Goal: Information Seeking & Learning: Learn about a topic

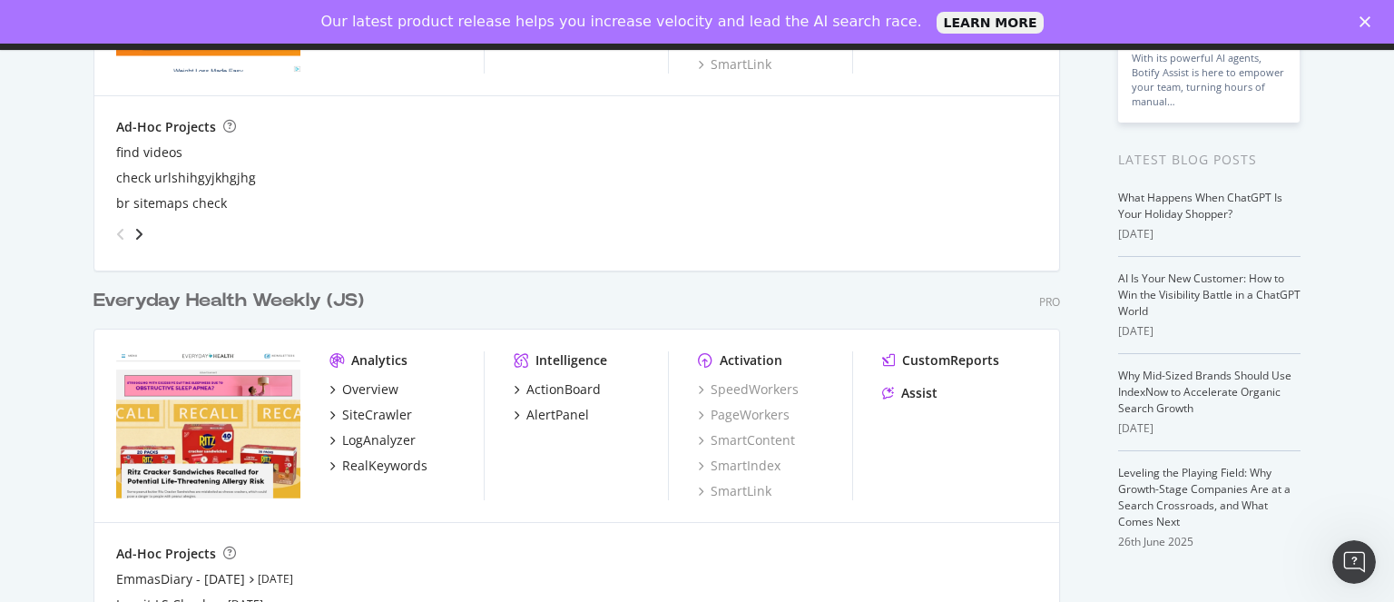
scroll to position [345, 0]
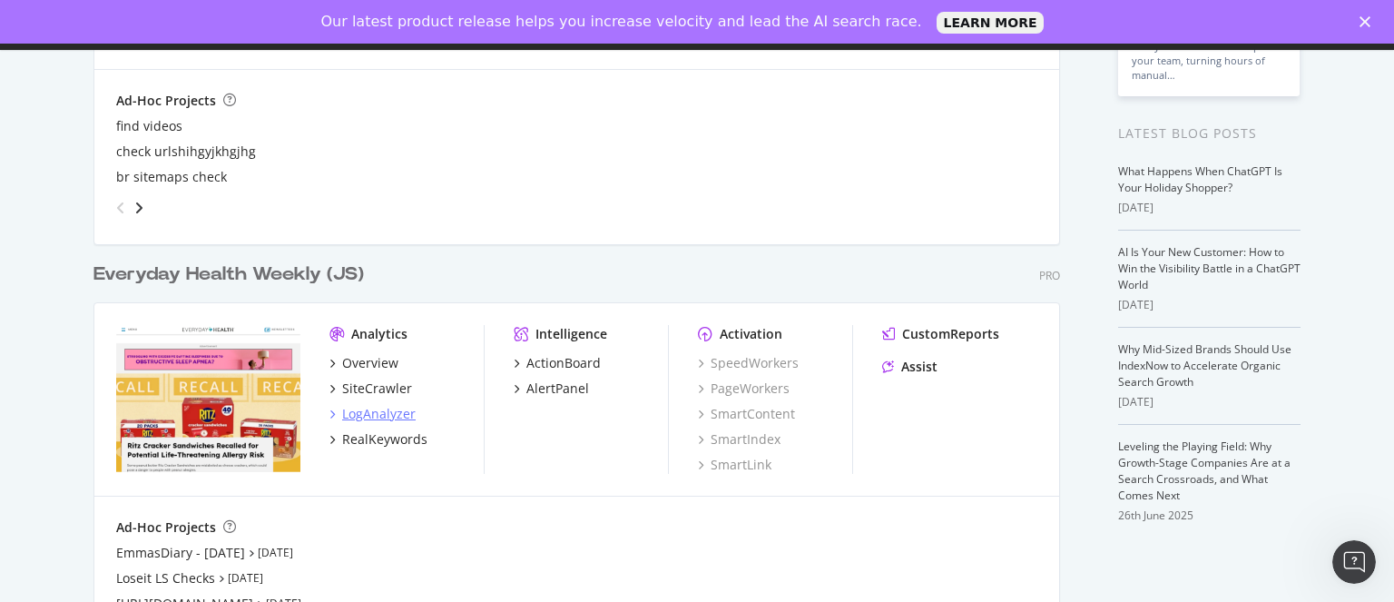
click at [368, 411] on div "LogAnalyzer" at bounding box center [378, 414] width 73 height 18
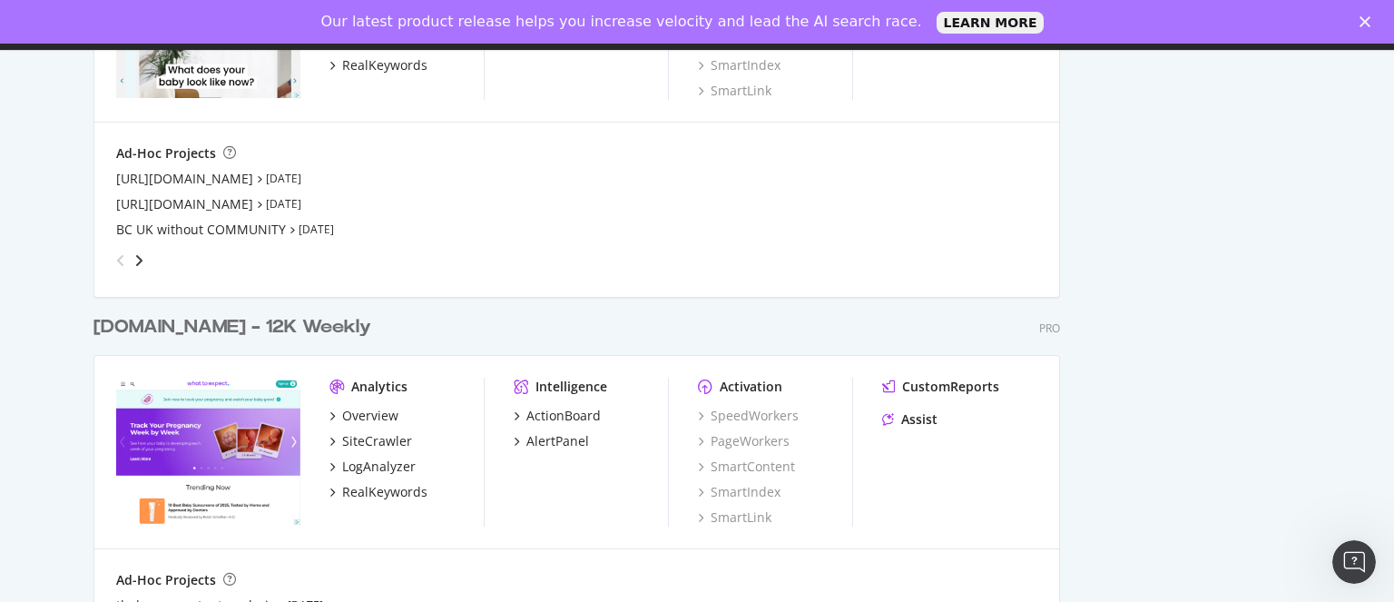
scroll to position [3639, 0]
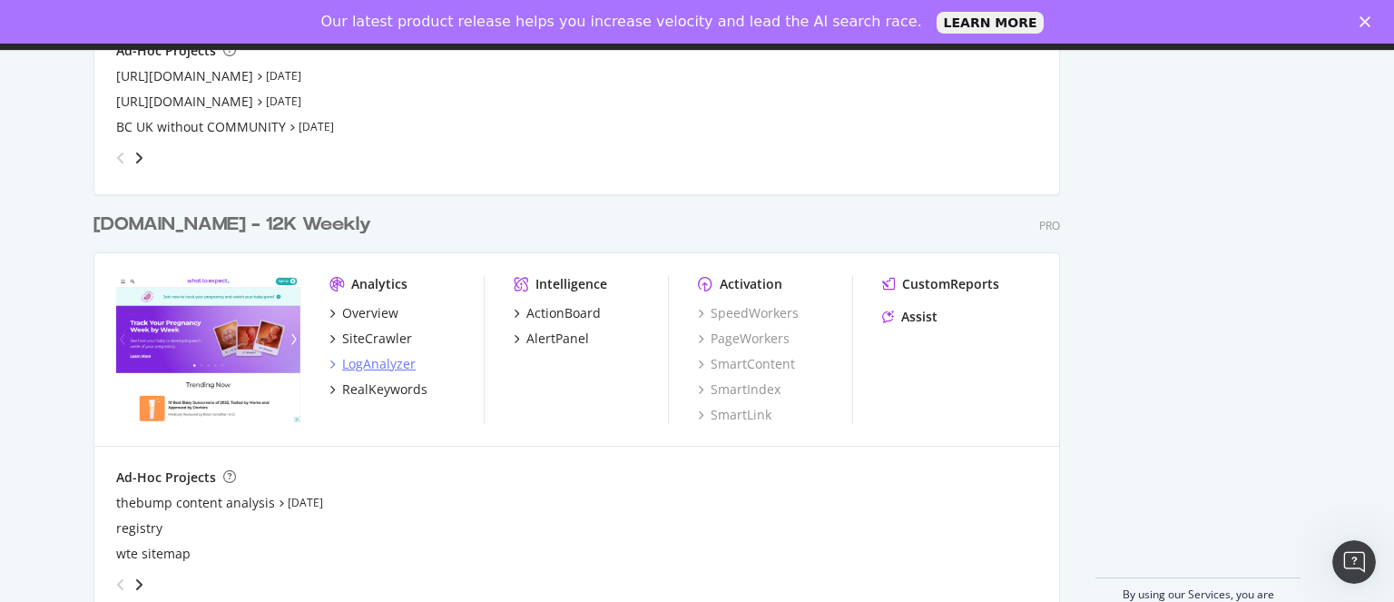
click at [377, 366] on div "LogAnalyzer" at bounding box center [378, 364] width 73 height 18
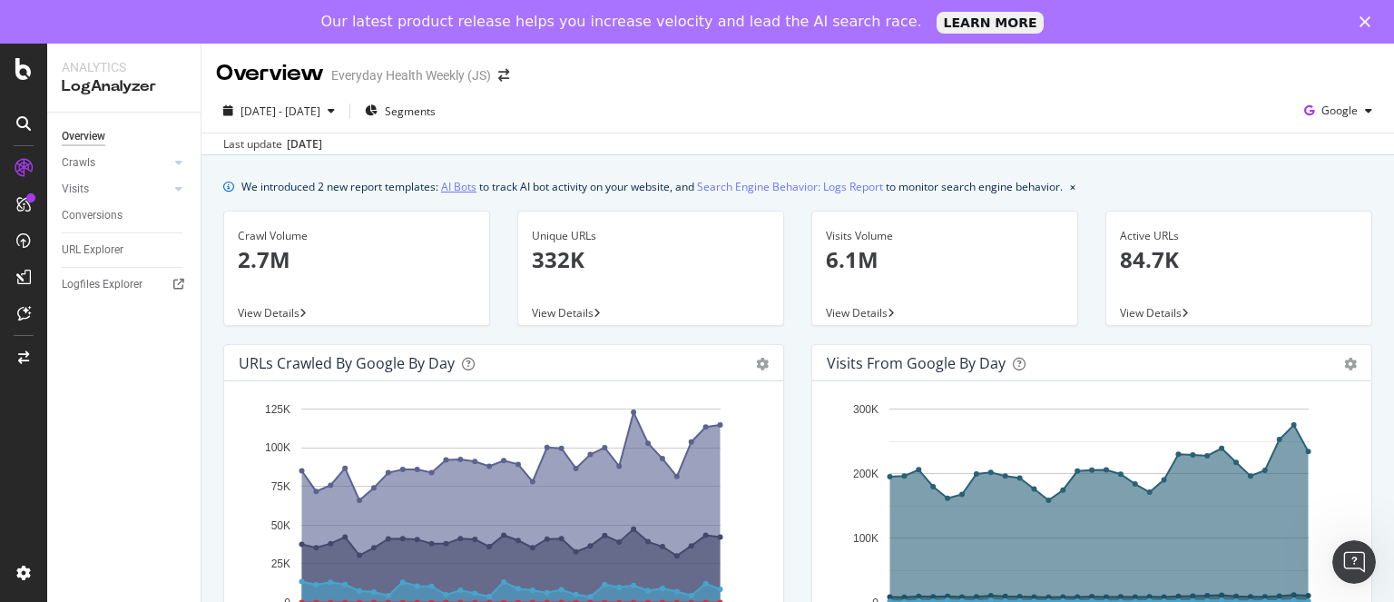
click at [456, 194] on link "AI Bots" at bounding box center [458, 186] width 35 height 19
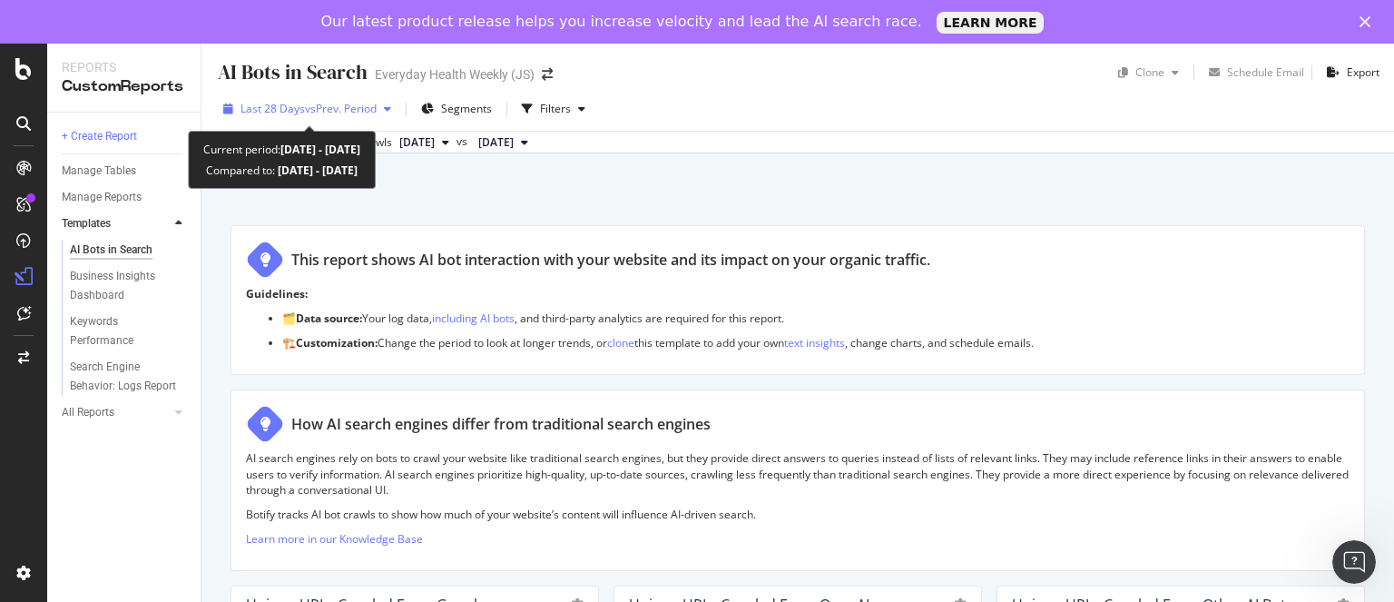
click at [287, 101] on span "Last 28 Days" at bounding box center [272, 108] width 64 height 15
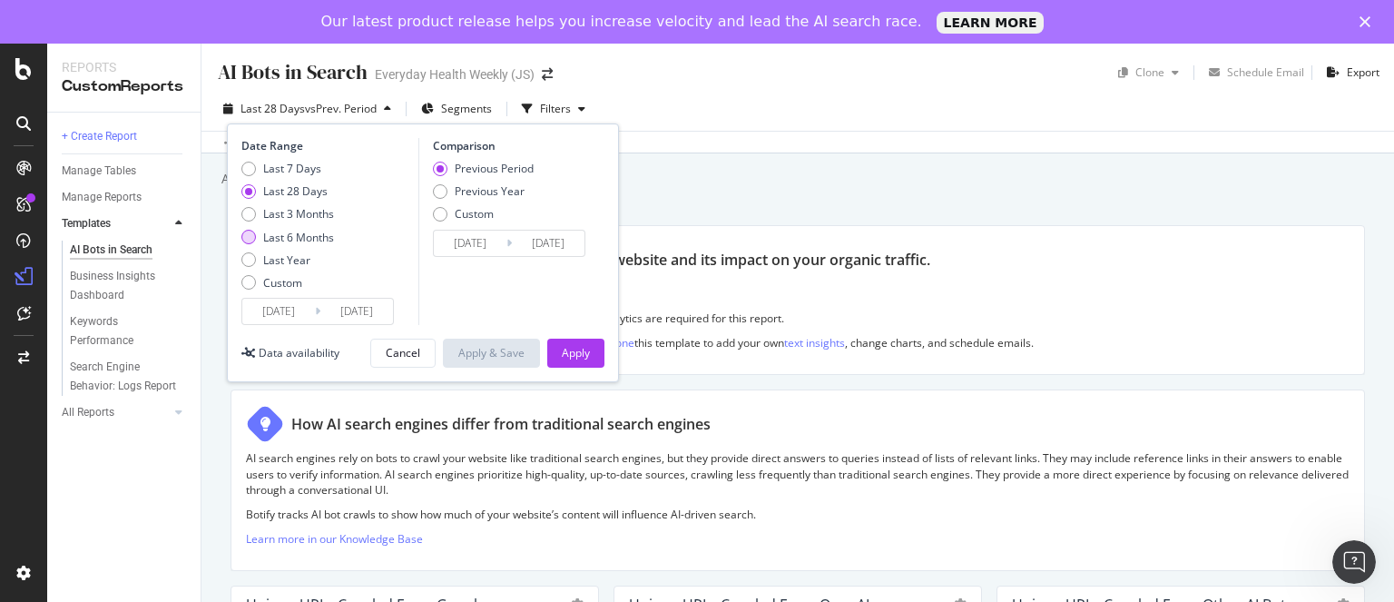
click at [301, 232] on div "Last 6 Months" at bounding box center [298, 237] width 71 height 15
type input "[DATE]"
click at [583, 357] on div "Apply" at bounding box center [576, 352] width 28 height 15
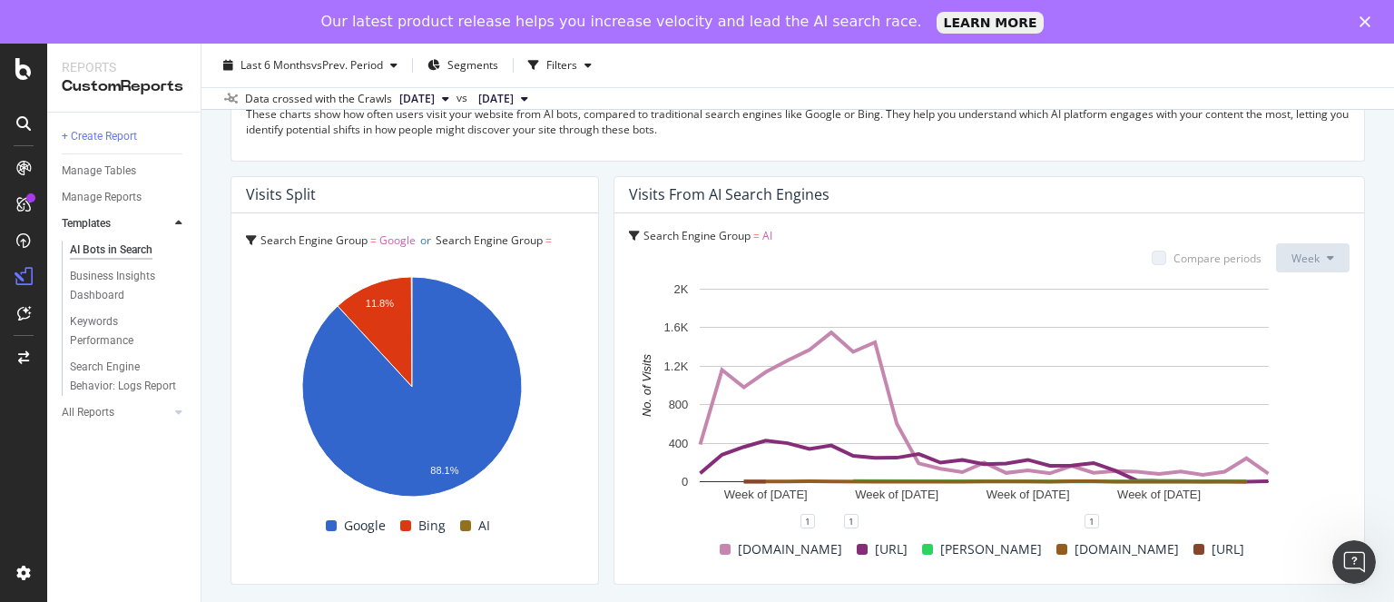
scroll to position [3230, 0]
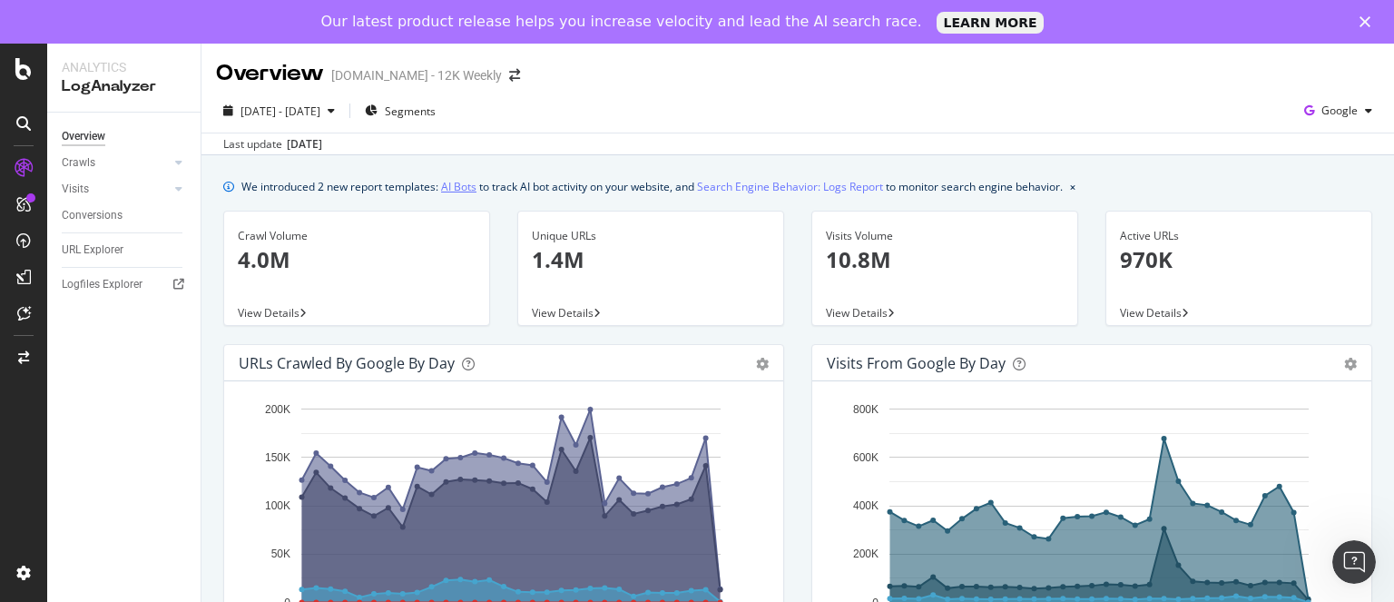
click at [461, 191] on link "AI Bots" at bounding box center [458, 186] width 35 height 19
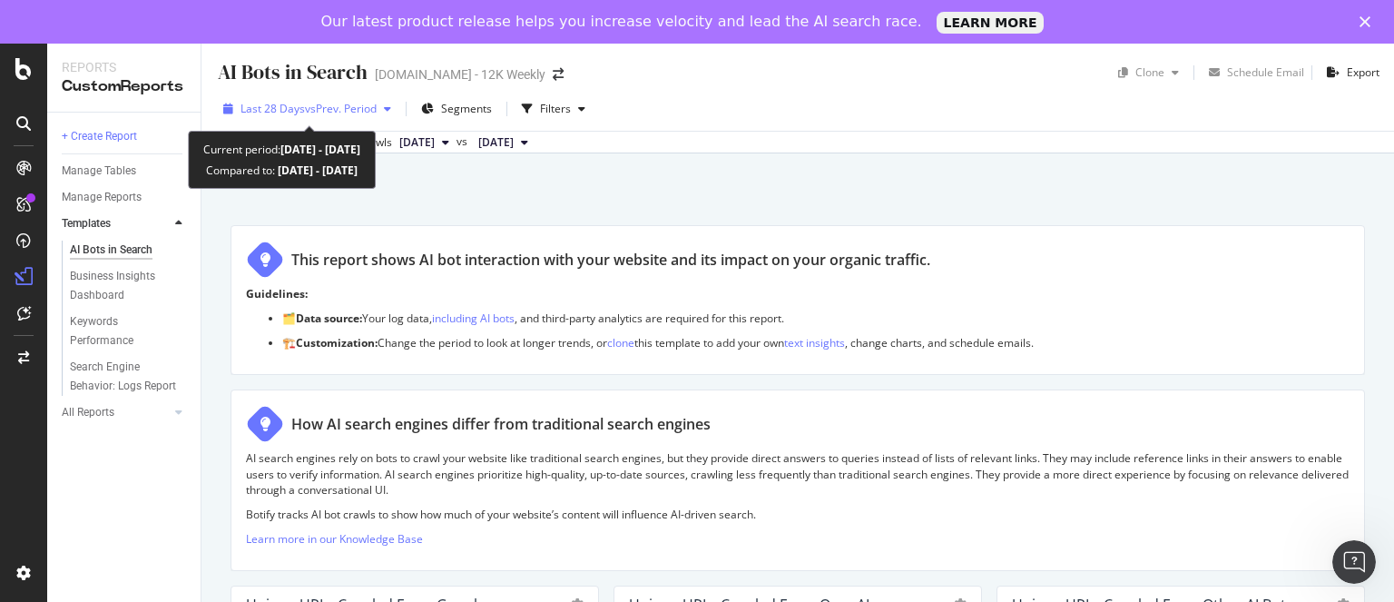
click at [314, 104] on span "vs Prev. Period" at bounding box center [341, 108] width 72 height 15
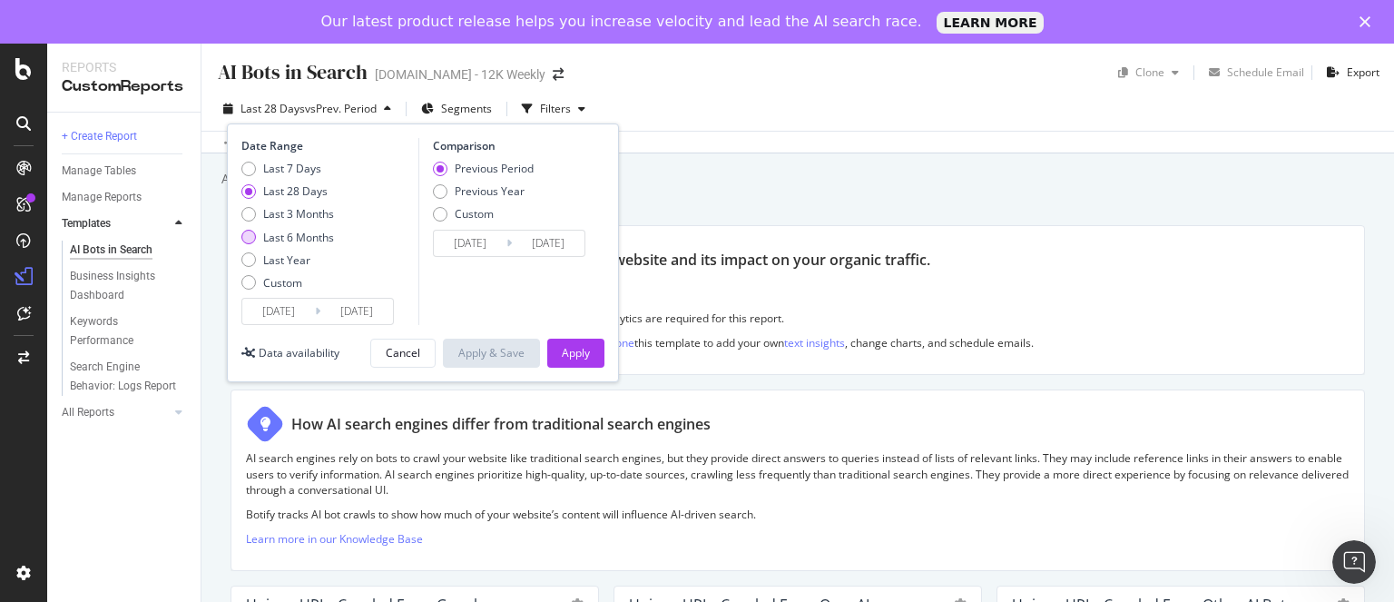
click at [306, 232] on div "Last 6 Months" at bounding box center [298, 237] width 71 height 15
type input "2025/03/01"
type input "2024/09/01"
type input "[DATE]"
click at [587, 354] on div "Apply" at bounding box center [576, 352] width 28 height 15
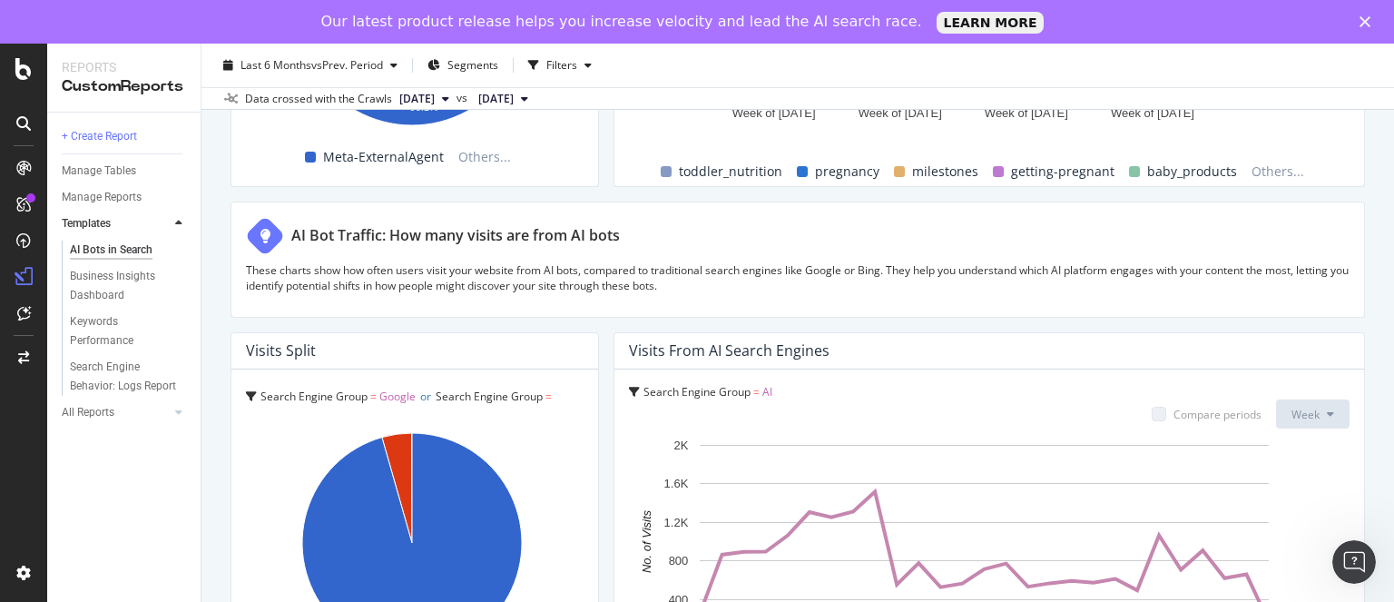
scroll to position [3230, 0]
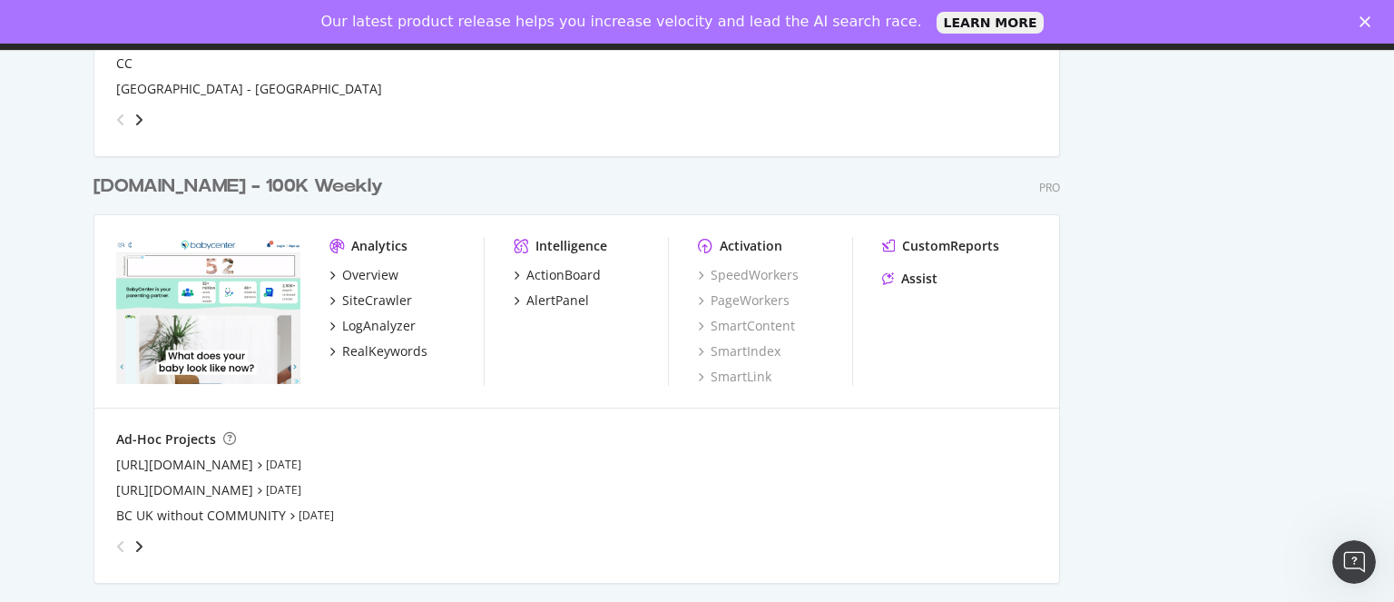
scroll to position [3252, 0]
click at [357, 321] on div "LogAnalyzer" at bounding box center [378, 325] width 73 height 18
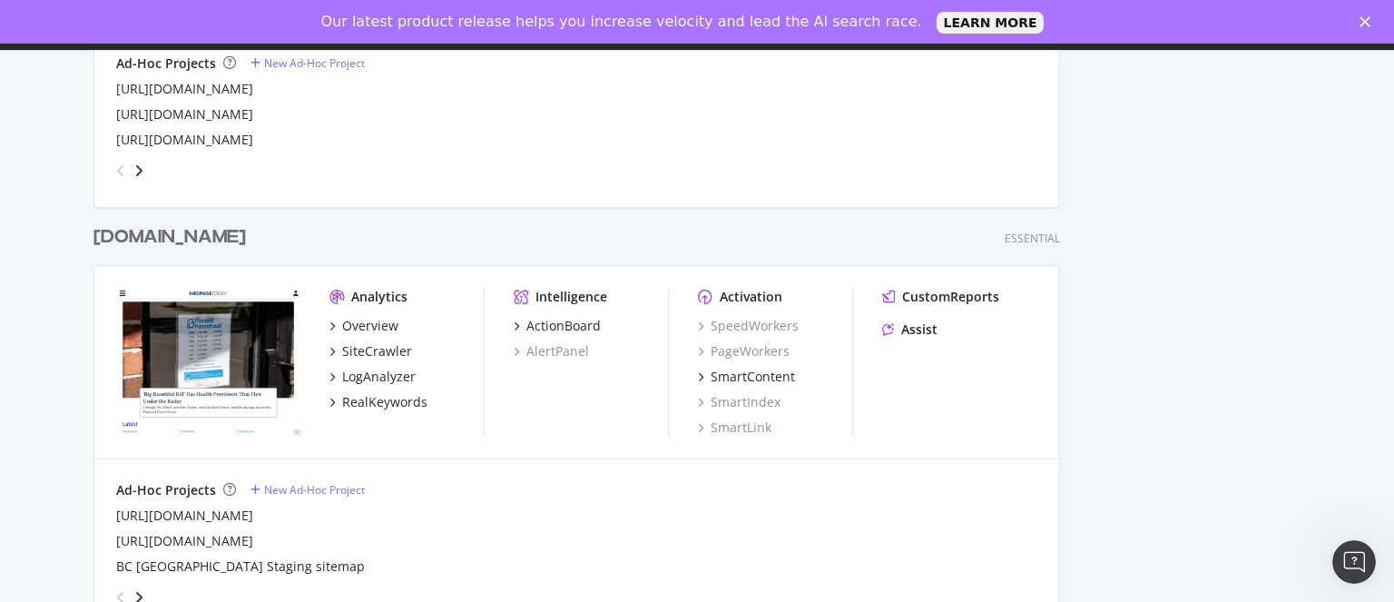
scroll to position [2348, 0]
click at [369, 372] on div "LogAnalyzer" at bounding box center [378, 376] width 73 height 18
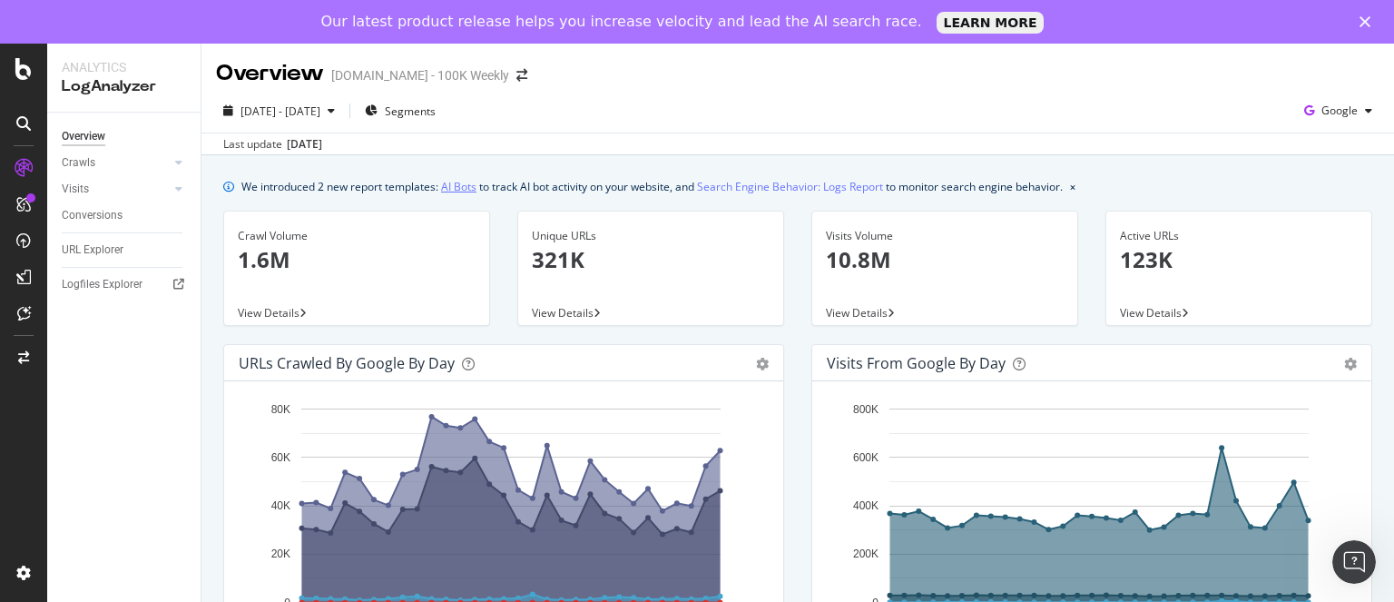
click at [455, 184] on link "AI Bots" at bounding box center [458, 186] width 35 height 19
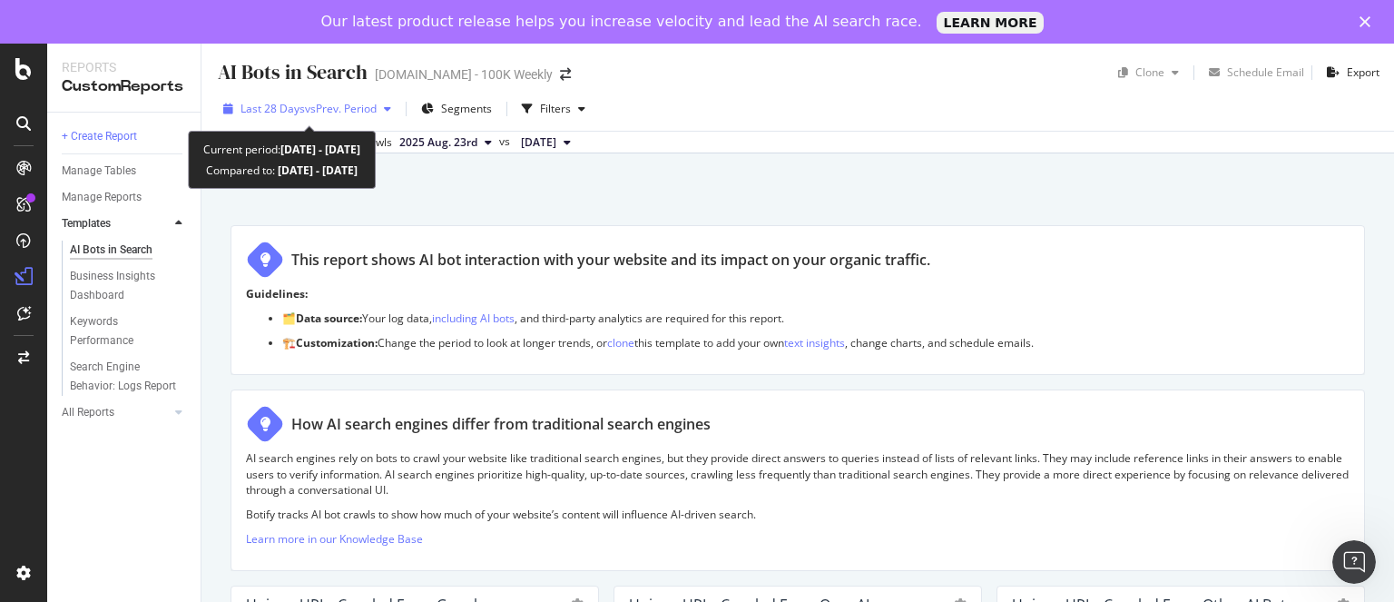
click at [316, 103] on span "vs Prev. Period" at bounding box center [341, 108] width 72 height 15
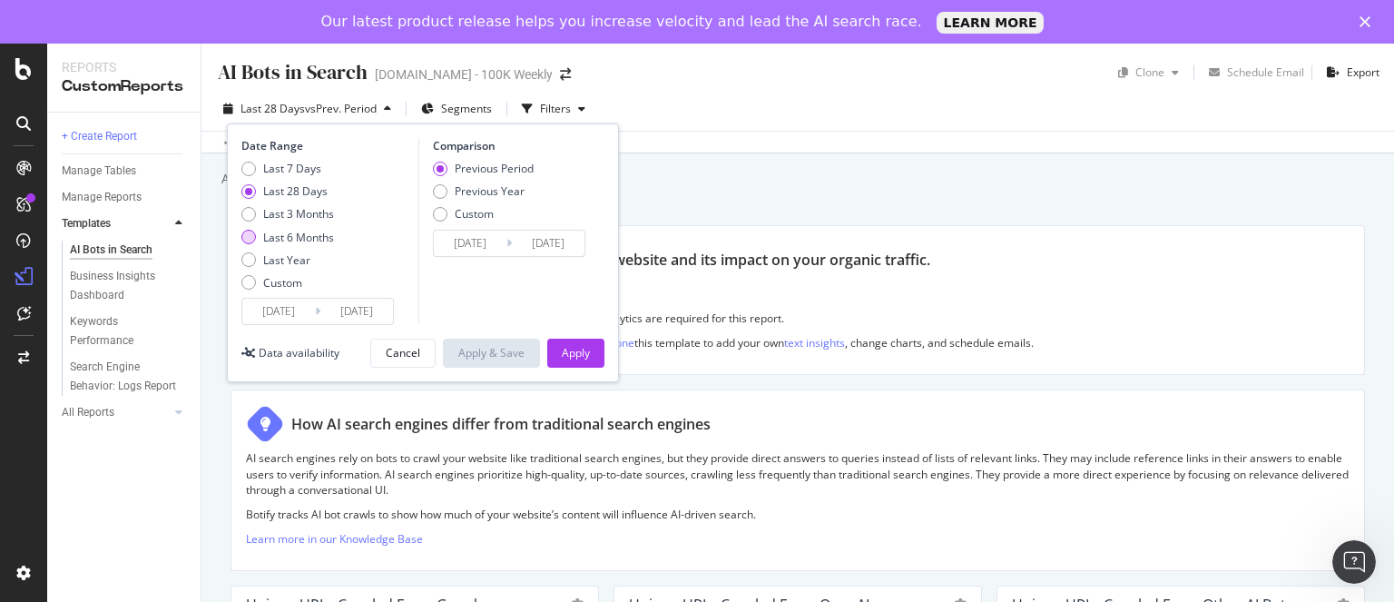
click at [296, 235] on div "Last 6 Months" at bounding box center [298, 237] width 71 height 15
type input "[DATE]"
click at [572, 353] on div "Apply" at bounding box center [576, 352] width 28 height 15
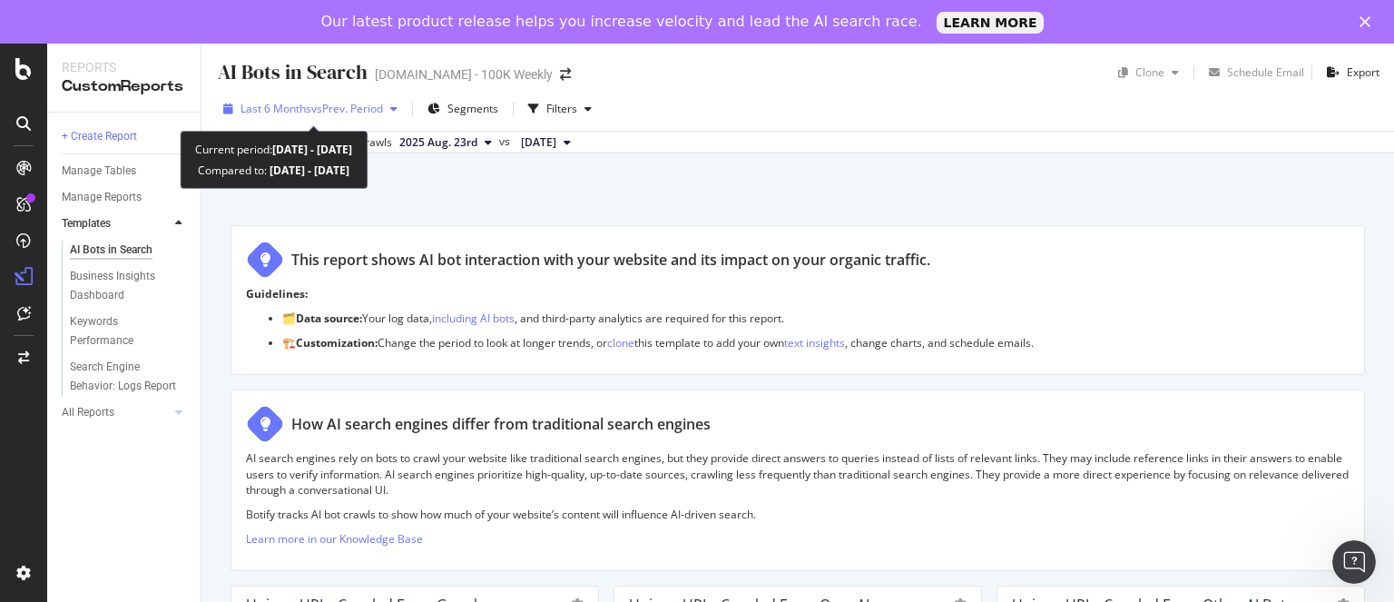
click at [312, 100] on div "Last 6 Months vs Prev. Period" at bounding box center [310, 108] width 189 height 27
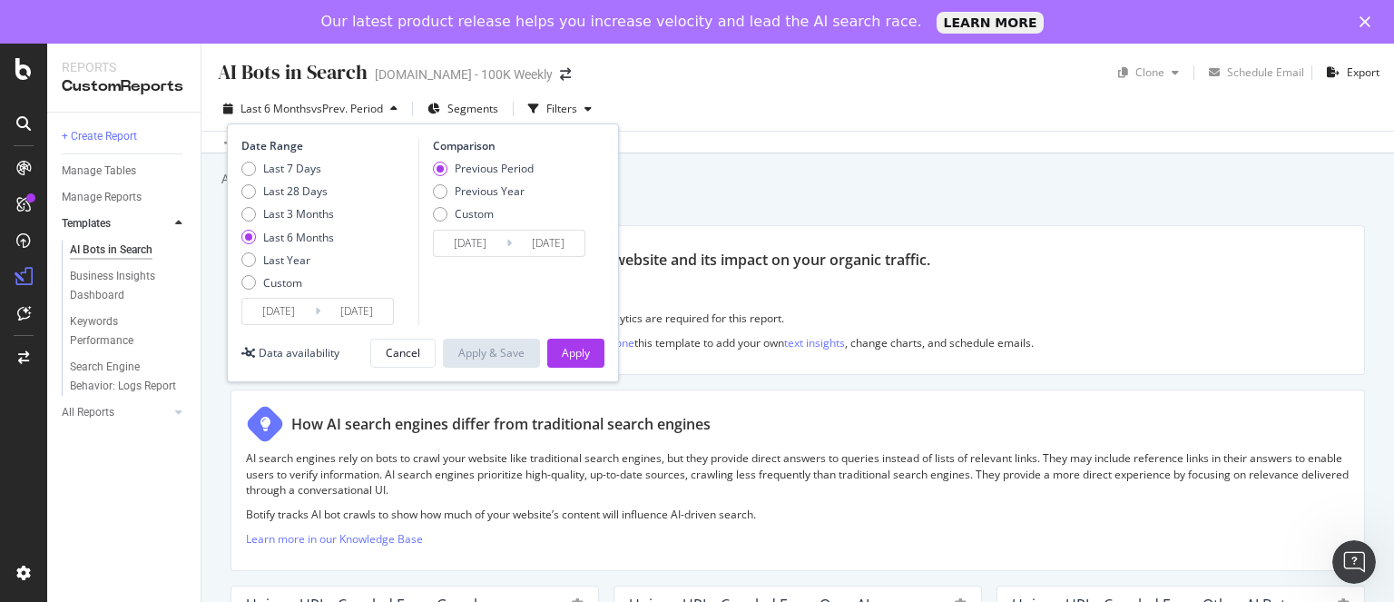
click at [790, 148] on div "Data crossed with the Crawls 2025 Aug. 23rd vs 2025 Feb. 22nd" at bounding box center [797, 142] width 1192 height 22
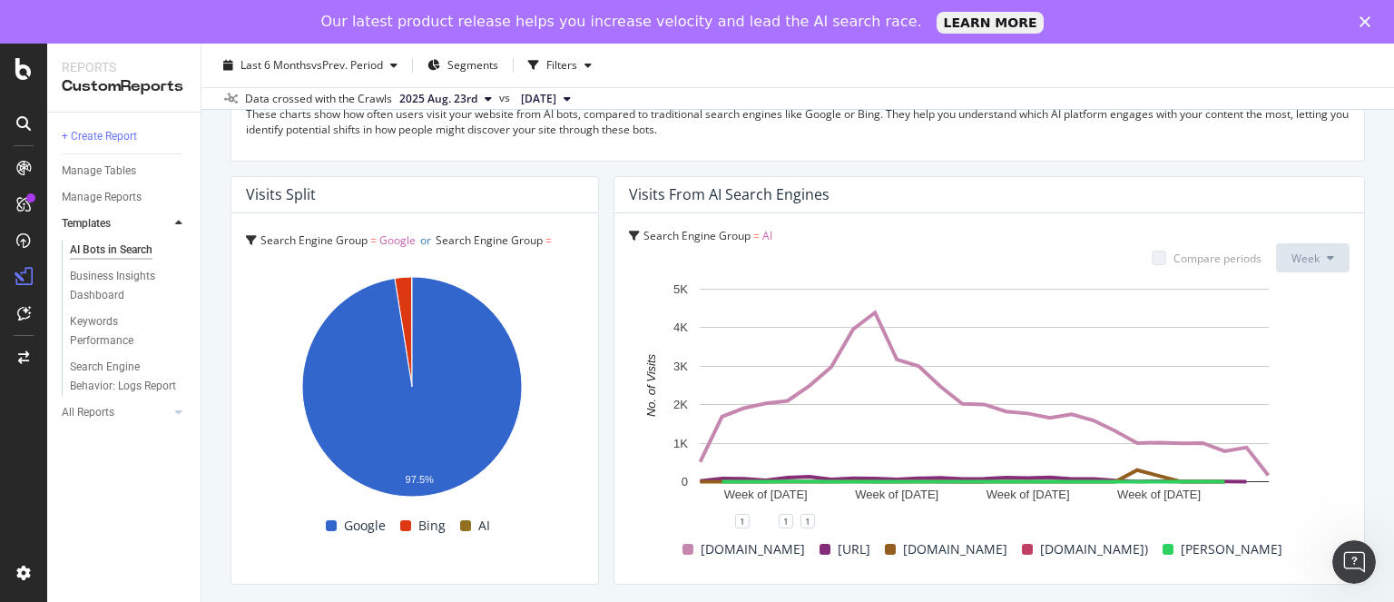
scroll to position [3230, 0]
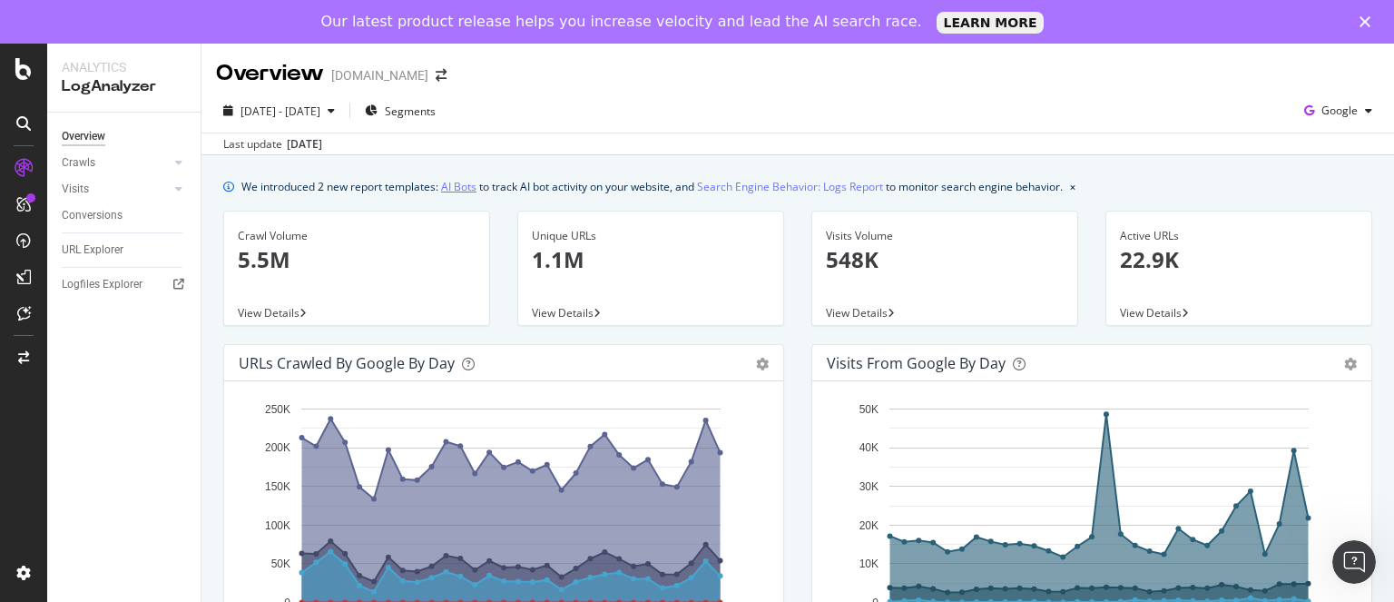
click at [460, 185] on link "AI Bots" at bounding box center [458, 186] width 35 height 19
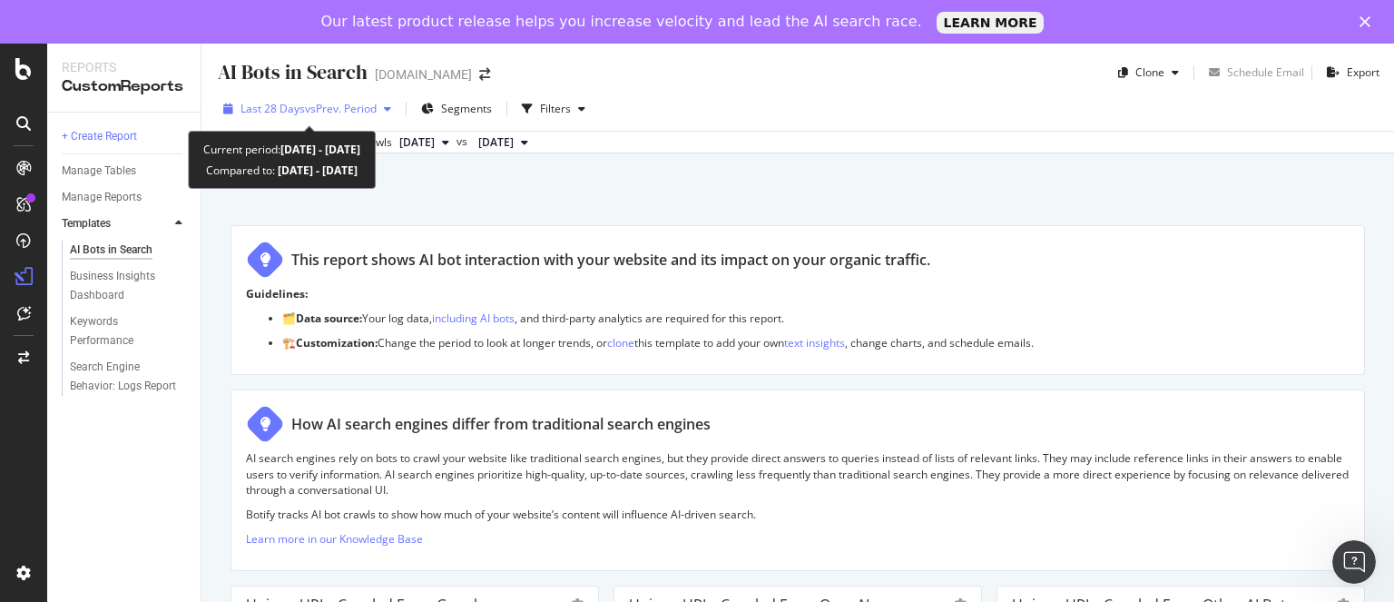
click at [294, 112] on span "Last 28 Days" at bounding box center [272, 108] width 64 height 15
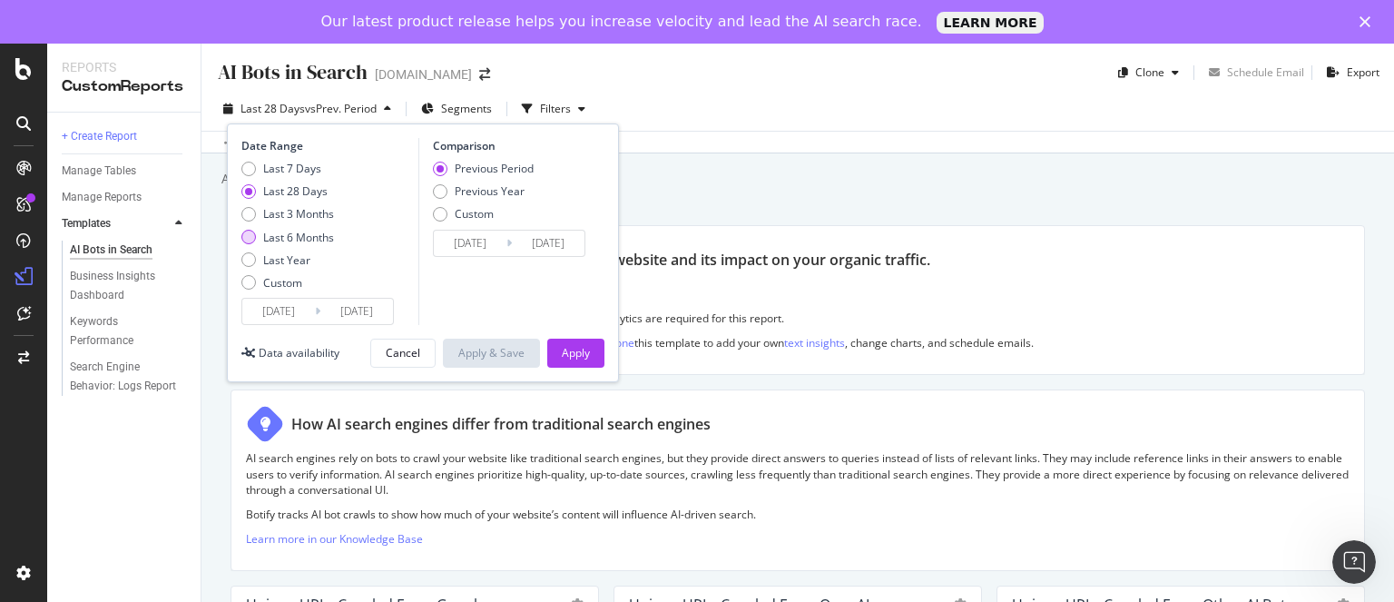
click at [305, 239] on div "Last 6 Months" at bounding box center [298, 237] width 71 height 15
type input "[DATE]"
click at [577, 357] on div "Apply" at bounding box center [576, 352] width 28 height 15
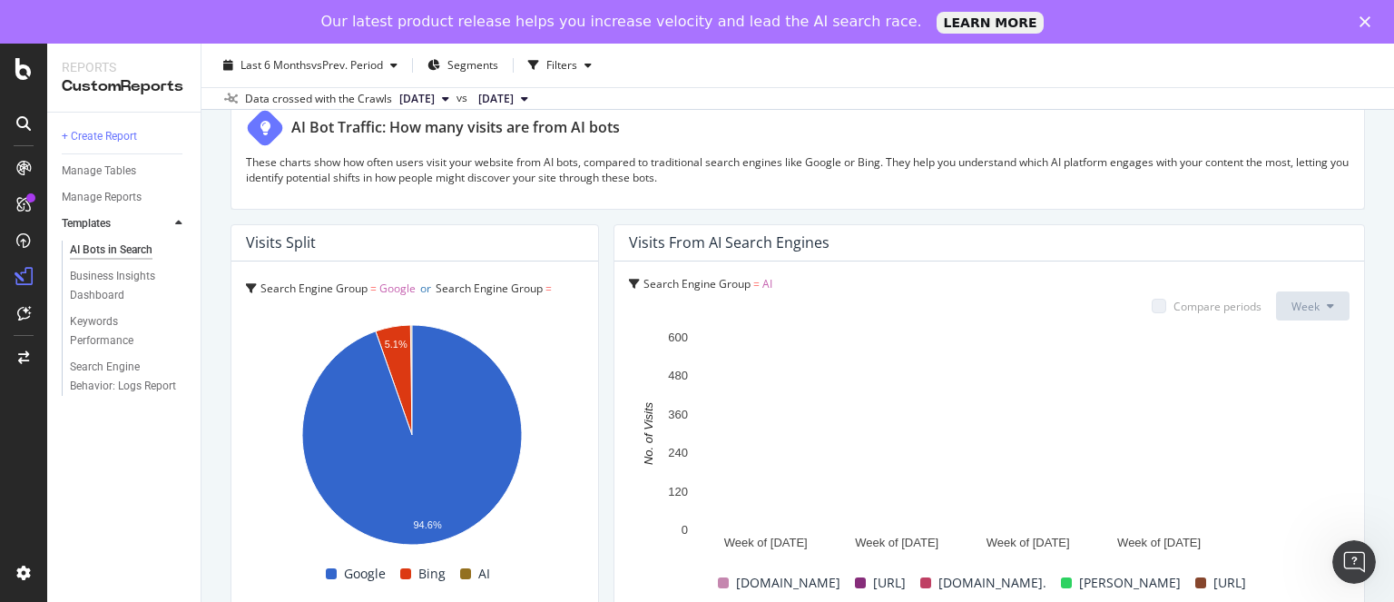
scroll to position [3230, 0]
